Goal: Task Accomplishment & Management: Manage account settings

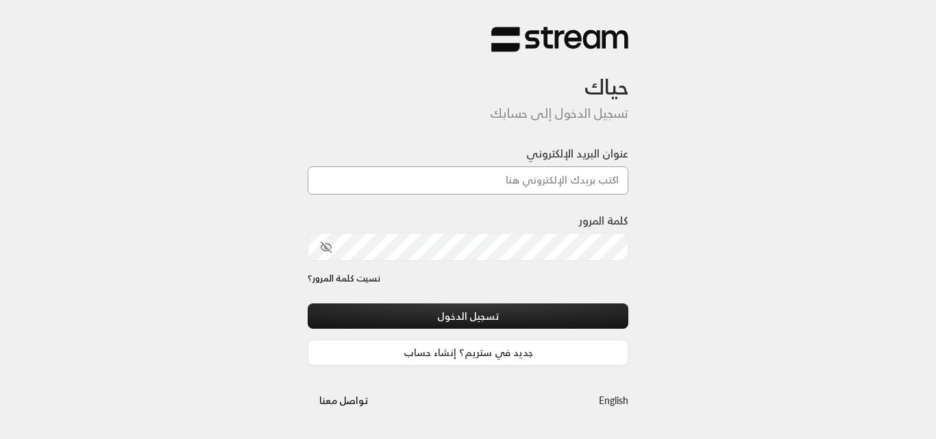
type input "[PERSON_NAME][DOMAIN_NAME][EMAIL_ADDRESS][DOMAIN_NAME]"
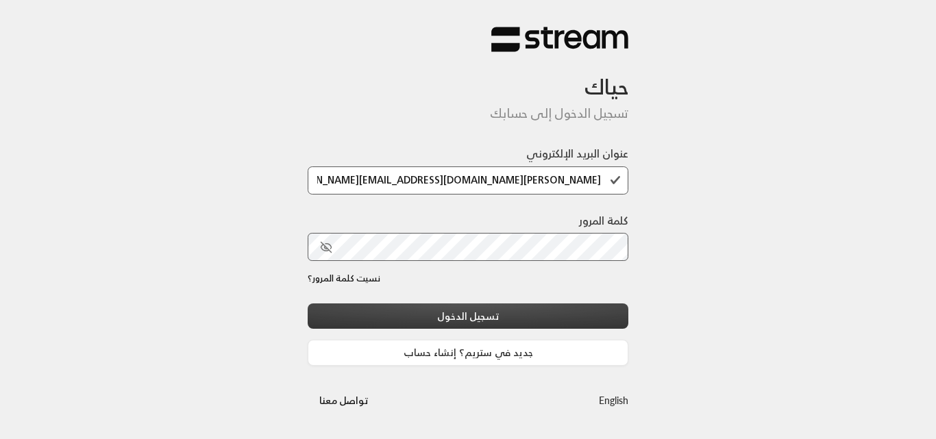
click at [500, 319] on button "تسجيل الدخول" at bounding box center [468, 316] width 321 height 25
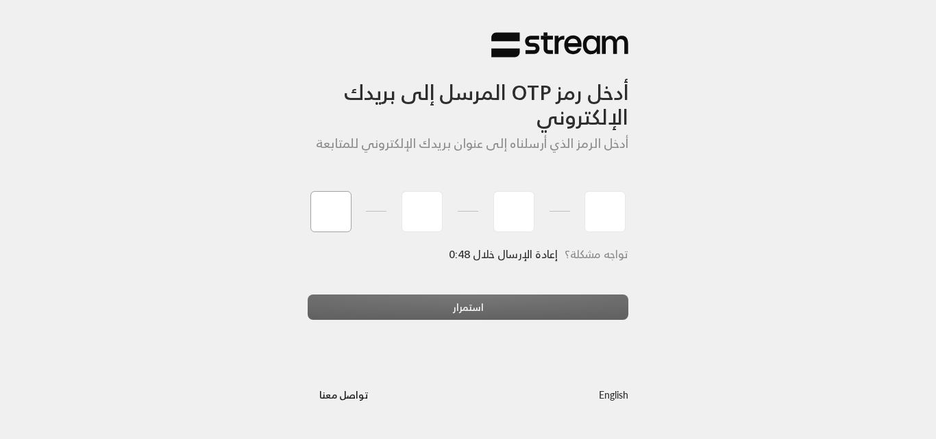
type input "0"
type input "1"
type input "3"
type input "9"
